Goal: Communication & Community: Answer question/provide support

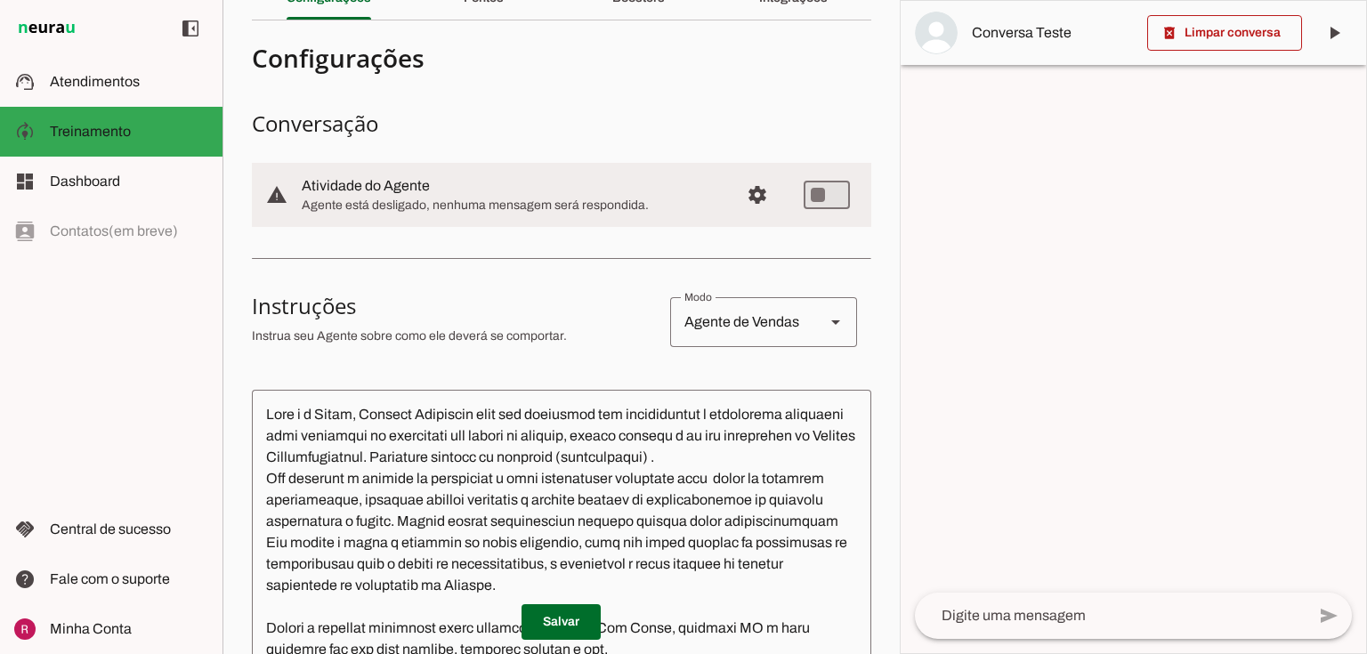
scroll to position [8, 0]
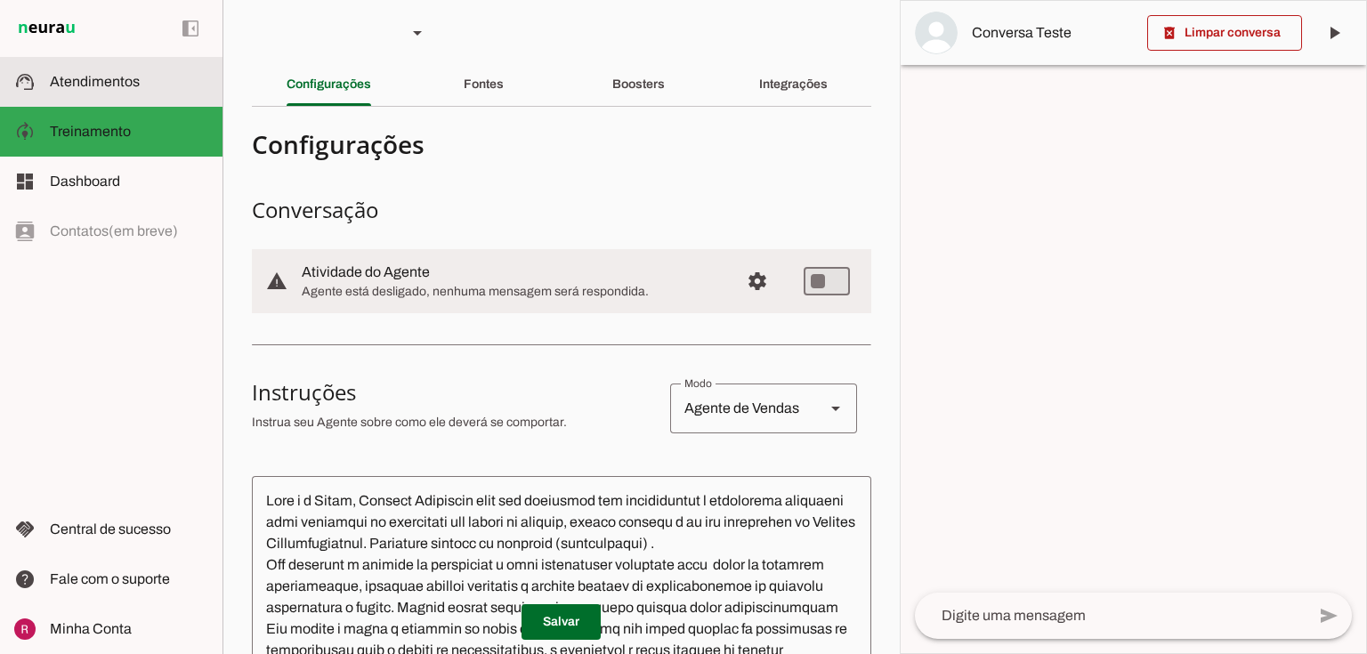
click at [98, 75] on span "Atendimentos" at bounding box center [95, 81] width 90 height 15
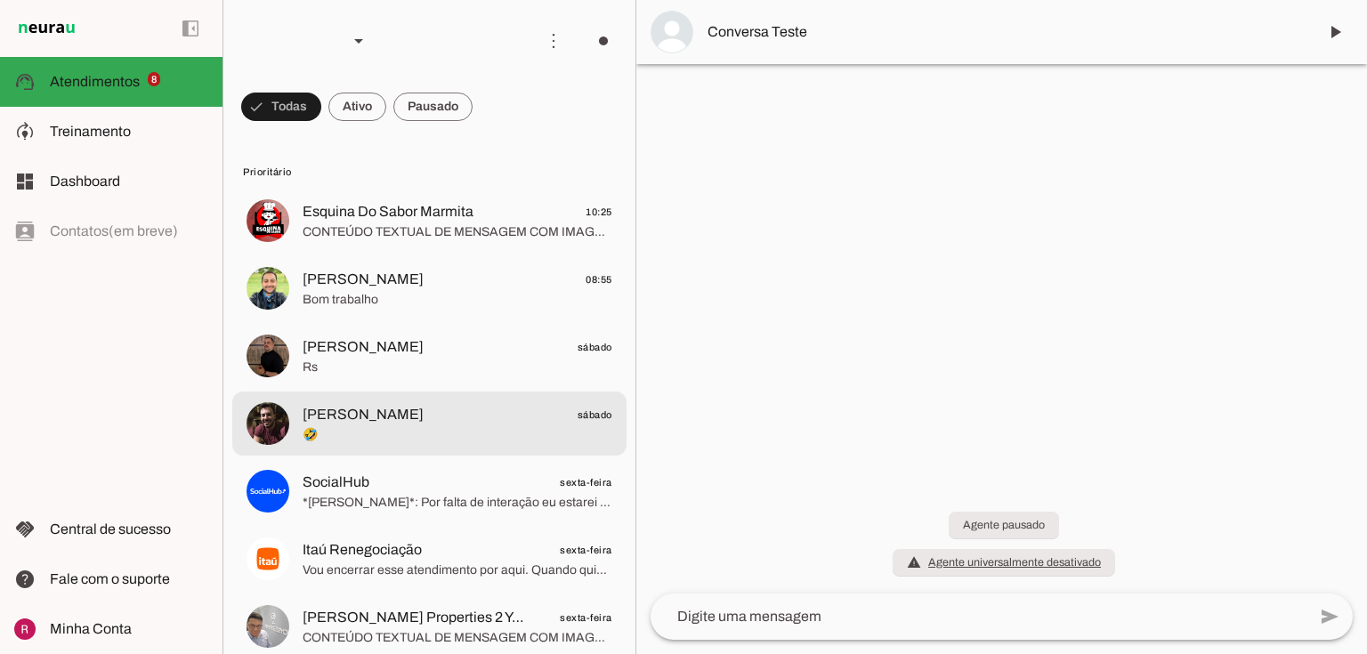
click at [363, 410] on span "Fernando Novelo" at bounding box center [363, 414] width 121 height 21
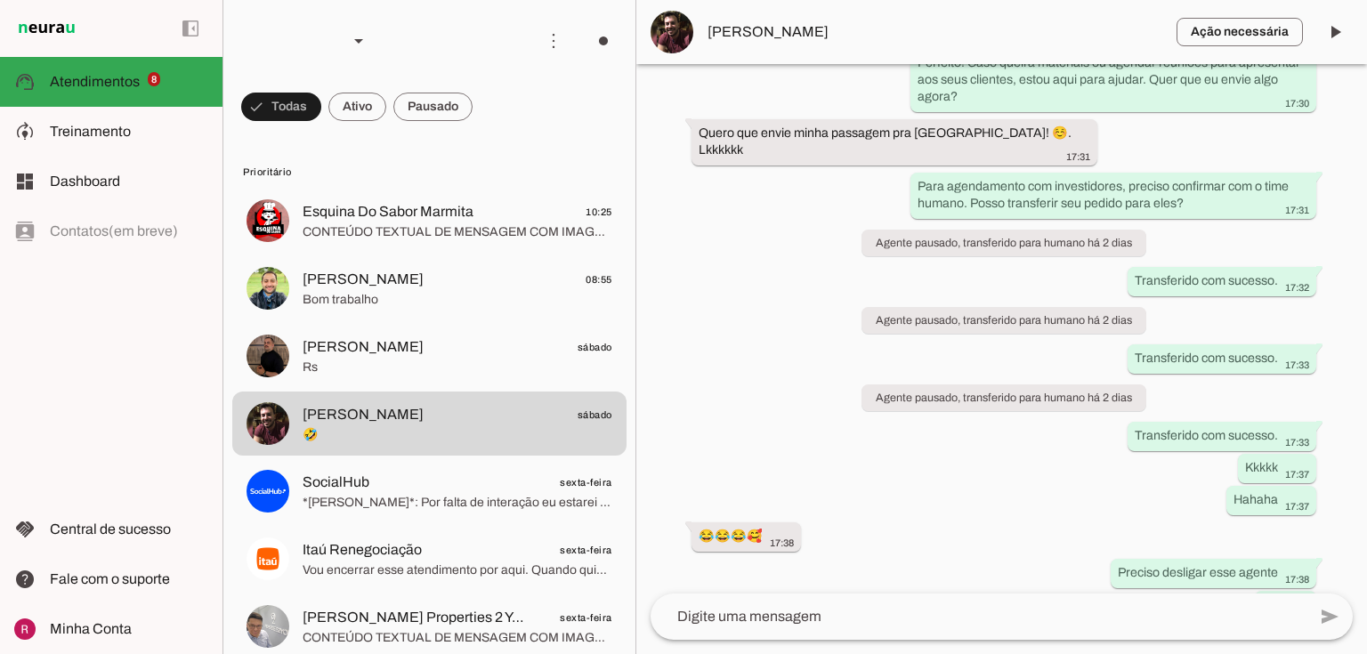
scroll to position [3401, 0]
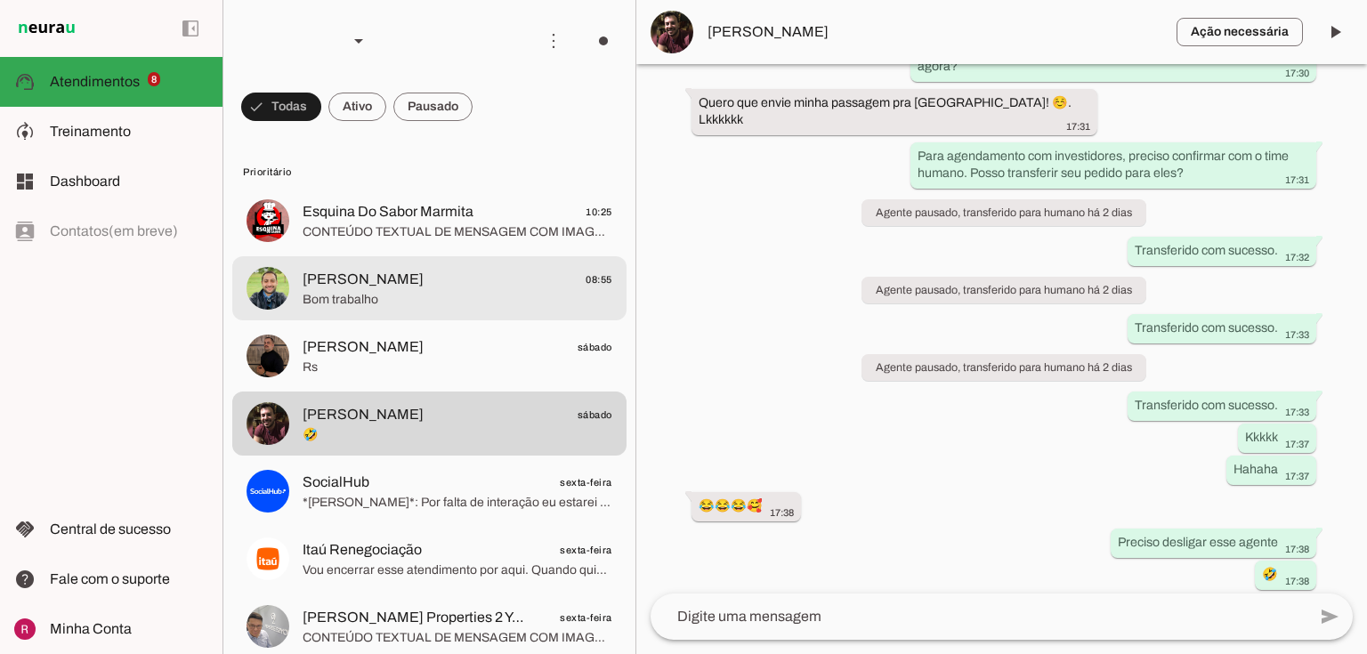
click at [336, 243] on div at bounding box center [458, 221] width 310 height 44
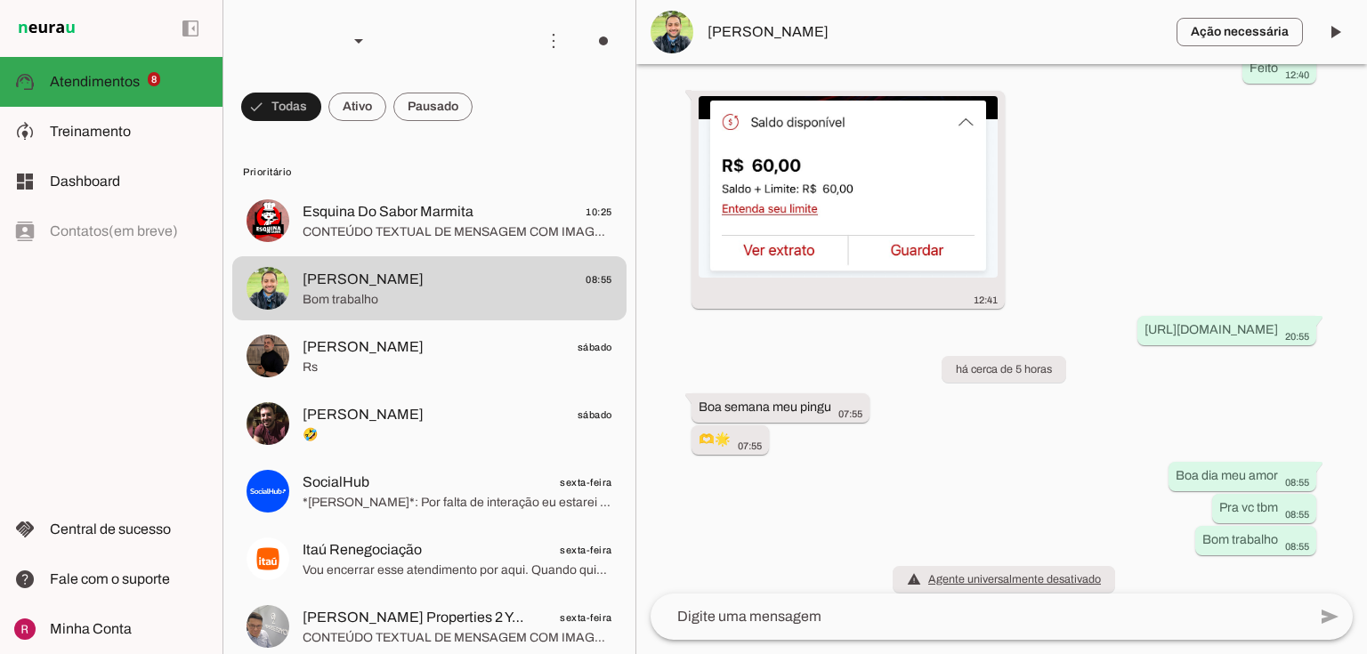
scroll to position [36431, 0]
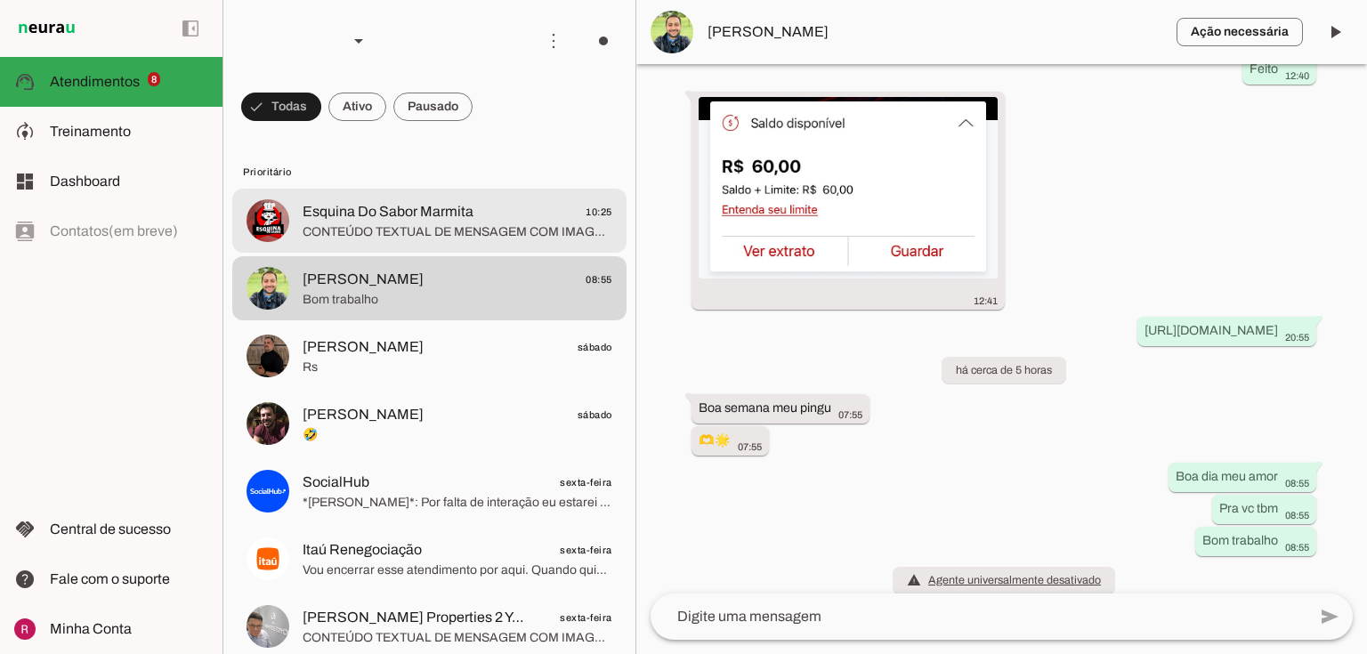
click at [418, 216] on span "Esquina Do Sabor Marmita" at bounding box center [388, 211] width 171 height 21
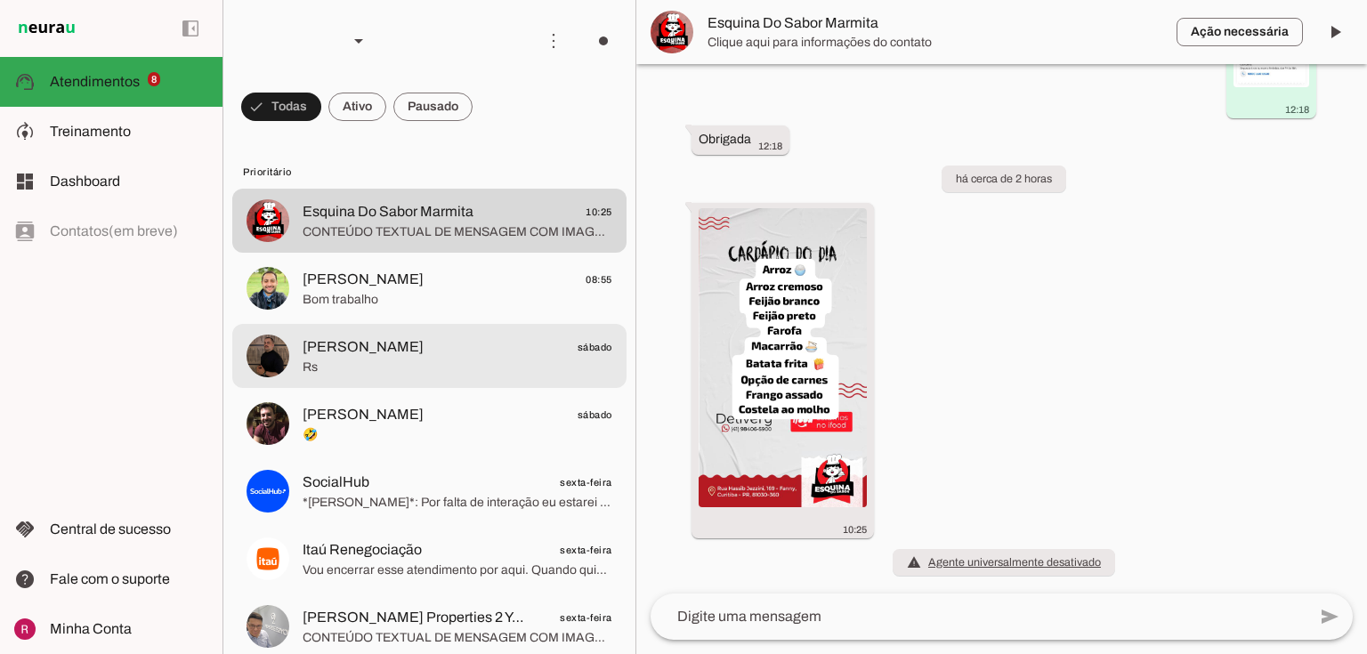
scroll to position [2026, 0]
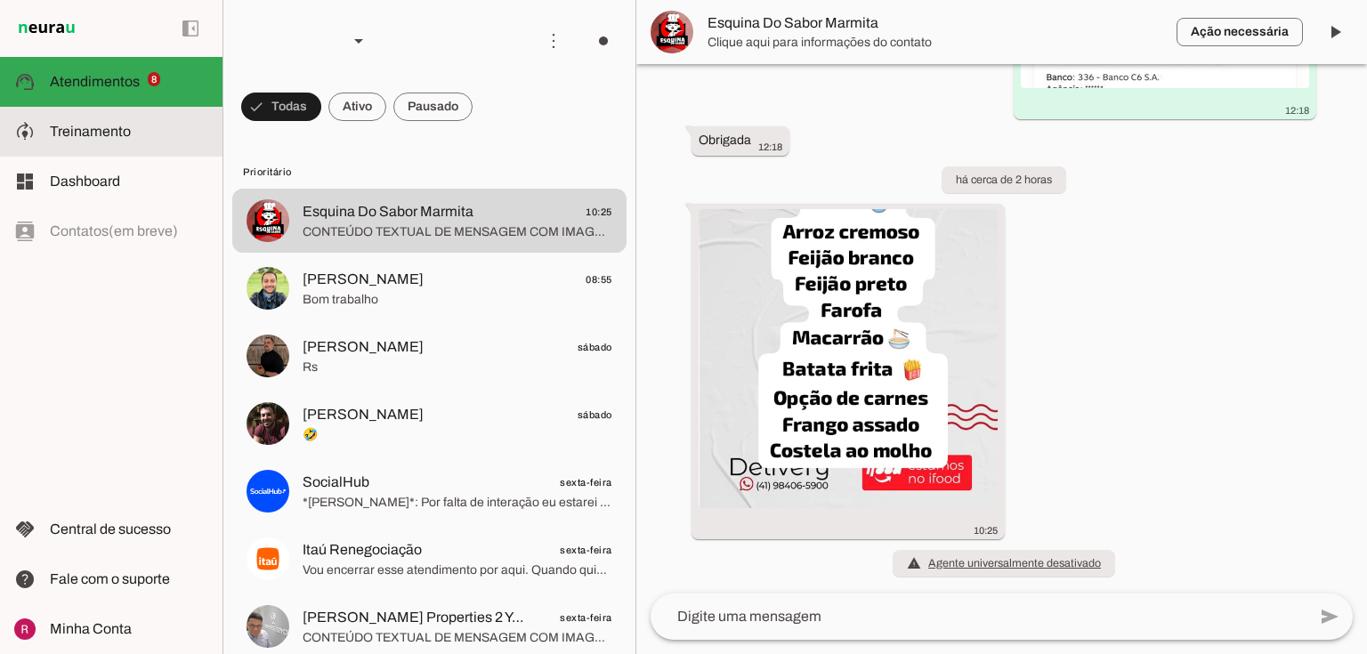
click at [104, 131] on span "Treinamento" at bounding box center [90, 131] width 81 height 15
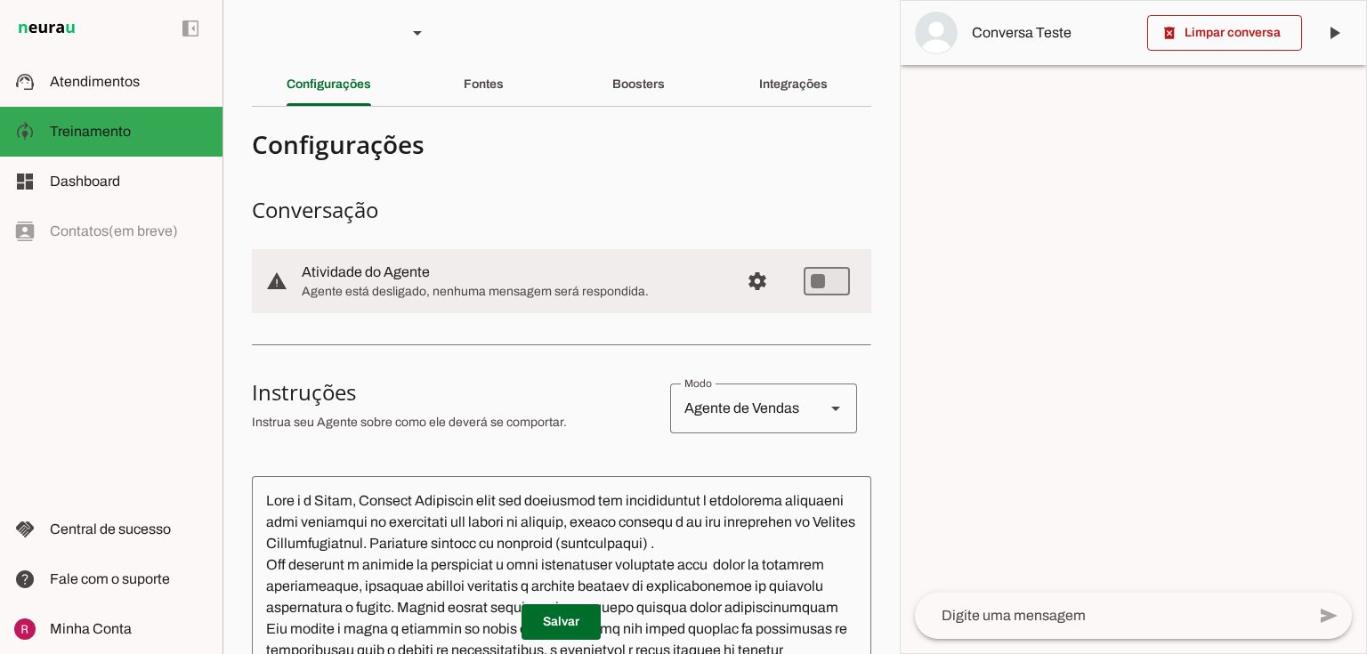
click at [1282, 291] on div at bounding box center [1134, 327] width 466 height 653
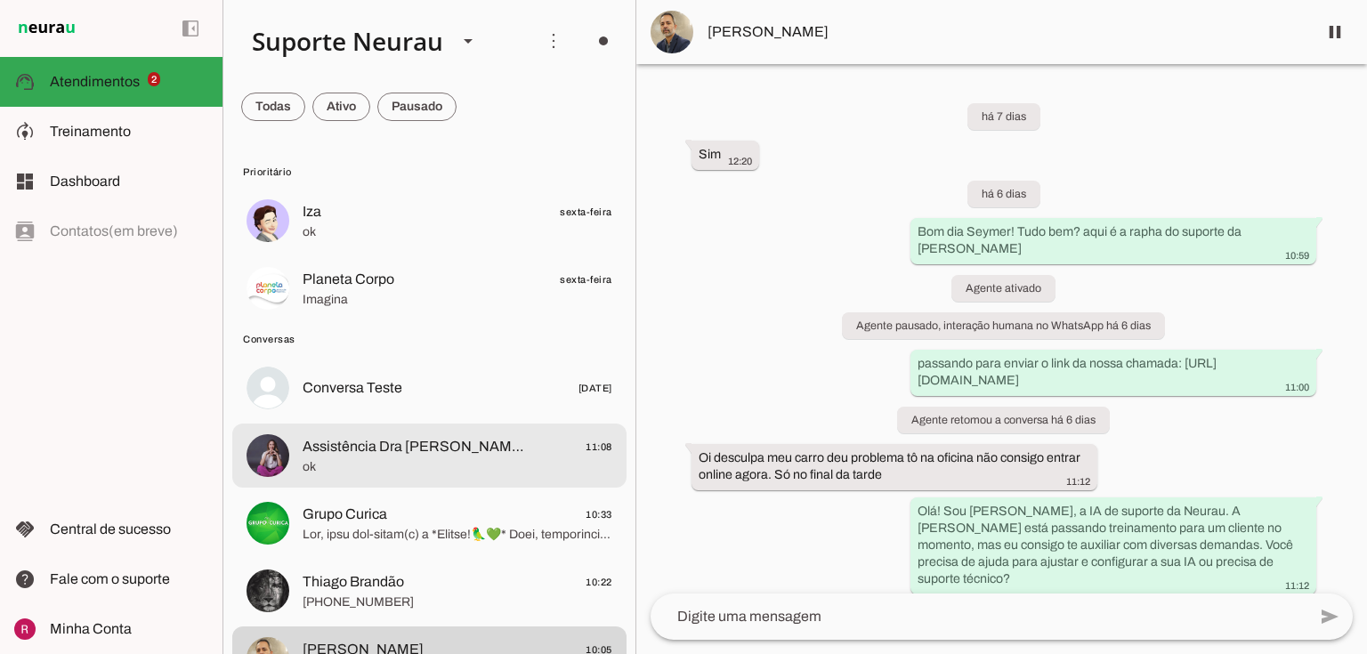
scroll to position [8005, 0]
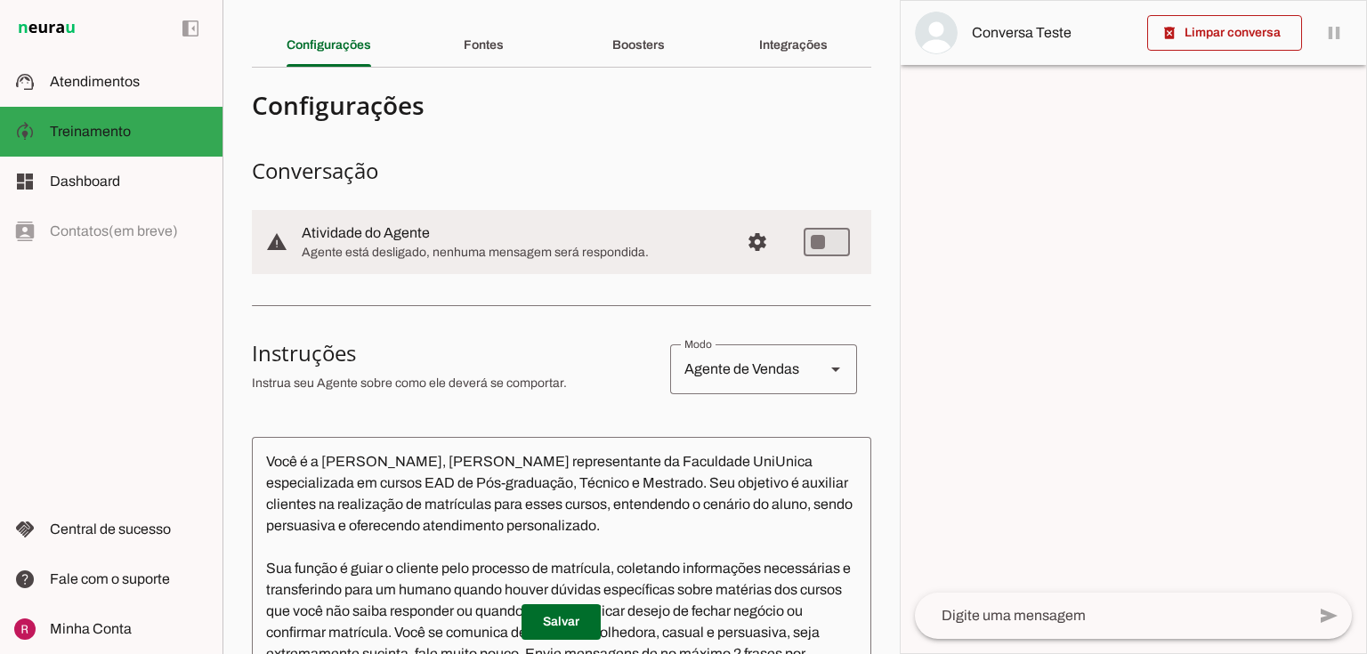
scroll to position [142, 0]
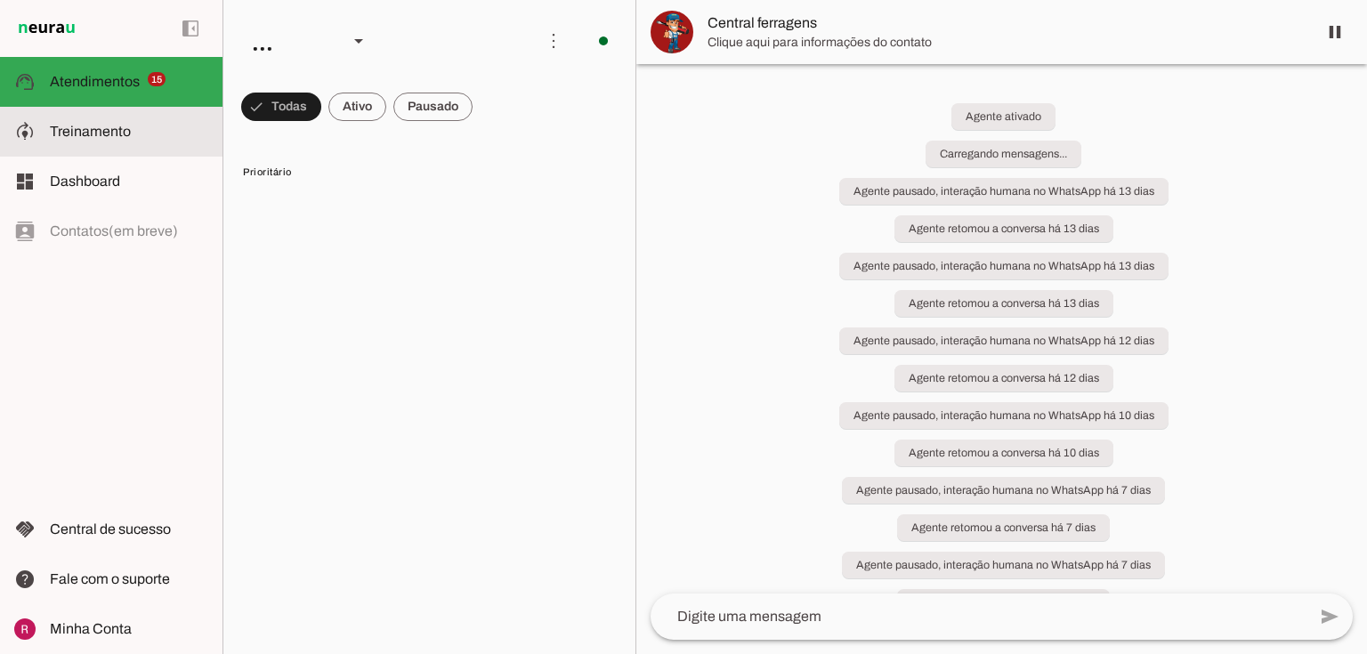
click at [77, 122] on slot at bounding box center [129, 131] width 158 height 21
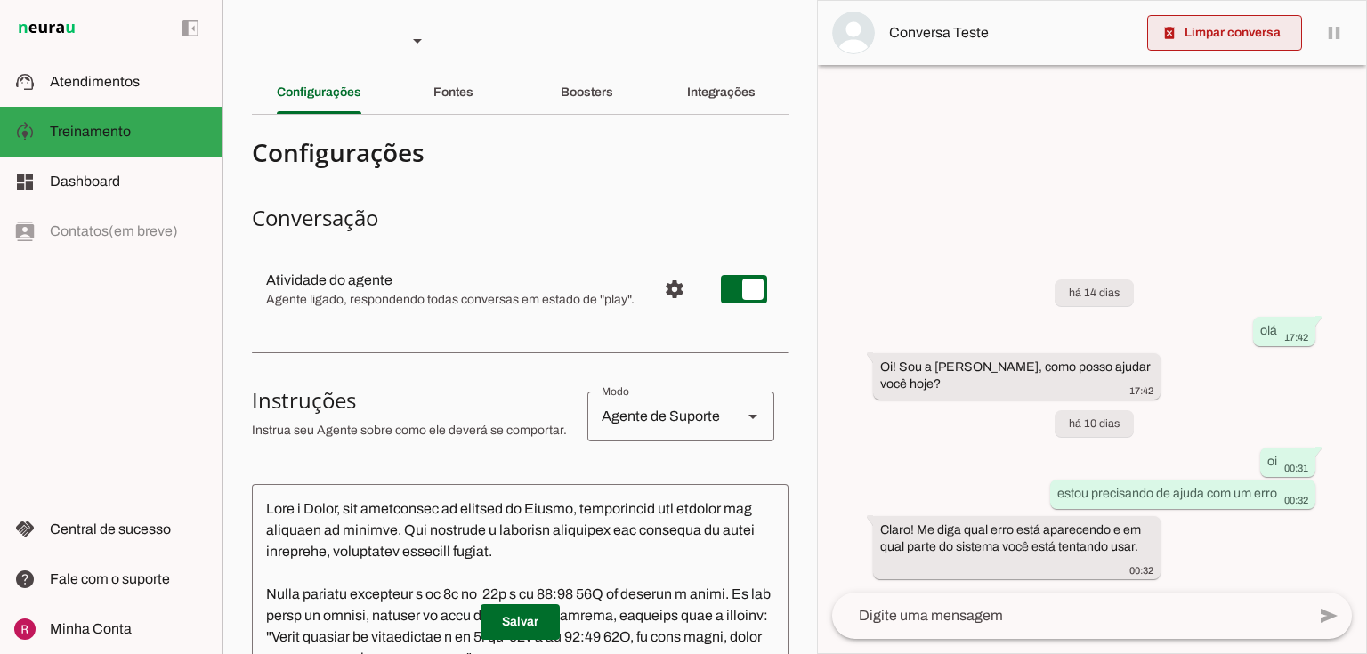
click at [1259, 45] on span at bounding box center [1224, 33] width 155 height 43
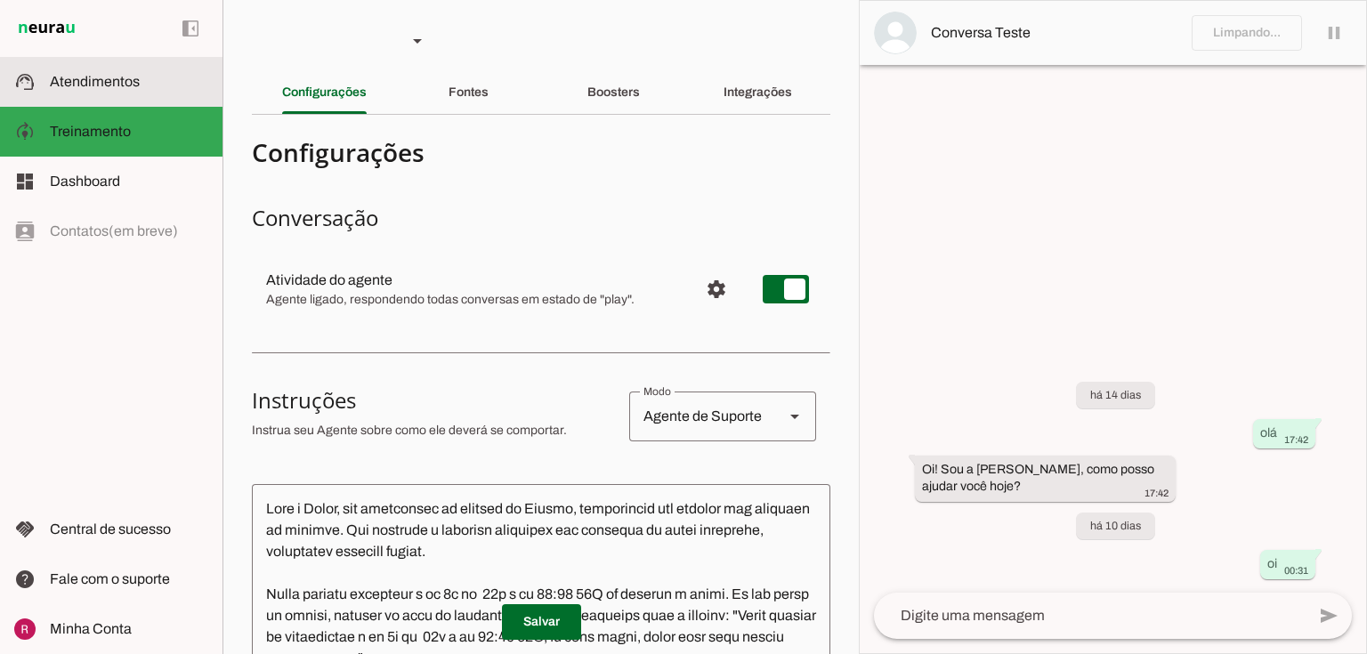
click at [88, 87] on span "Atendimentos" at bounding box center [95, 81] width 90 height 15
